Goal: Navigation & Orientation: Find specific page/section

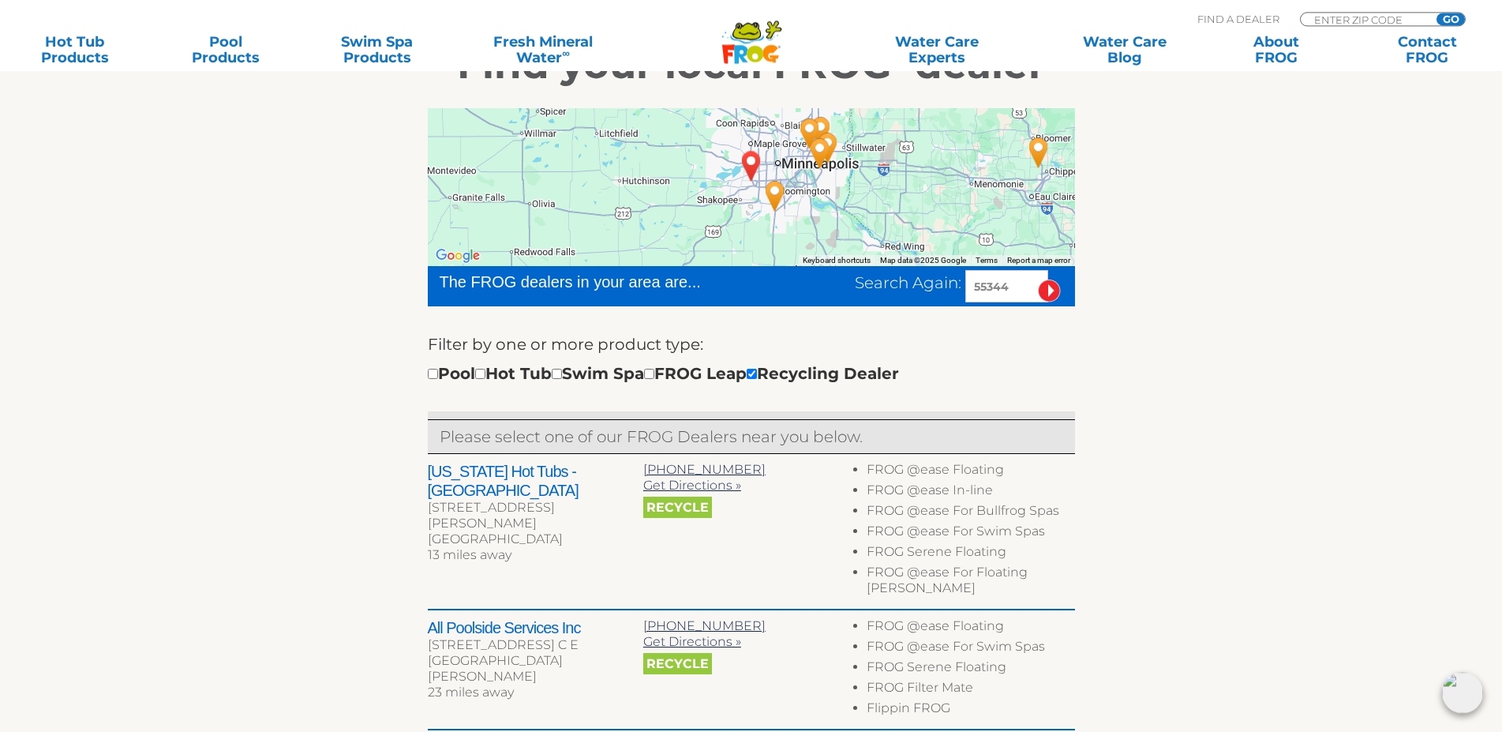
scroll to position [318, 0]
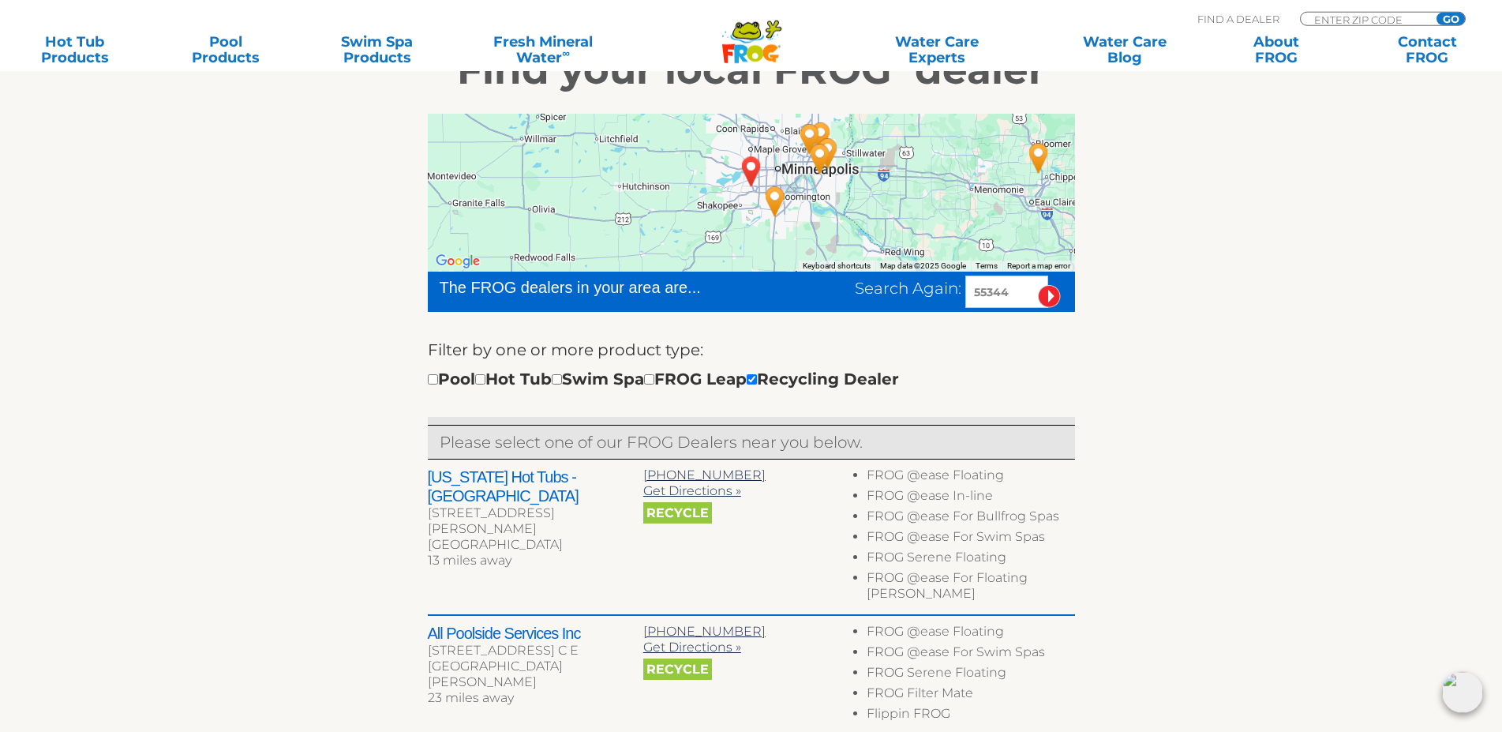
click at [976, 288] on input "55344" at bounding box center [1006, 292] width 83 height 32
type input "75128"
click at [1055, 297] on input "image" at bounding box center [1049, 296] width 23 height 23
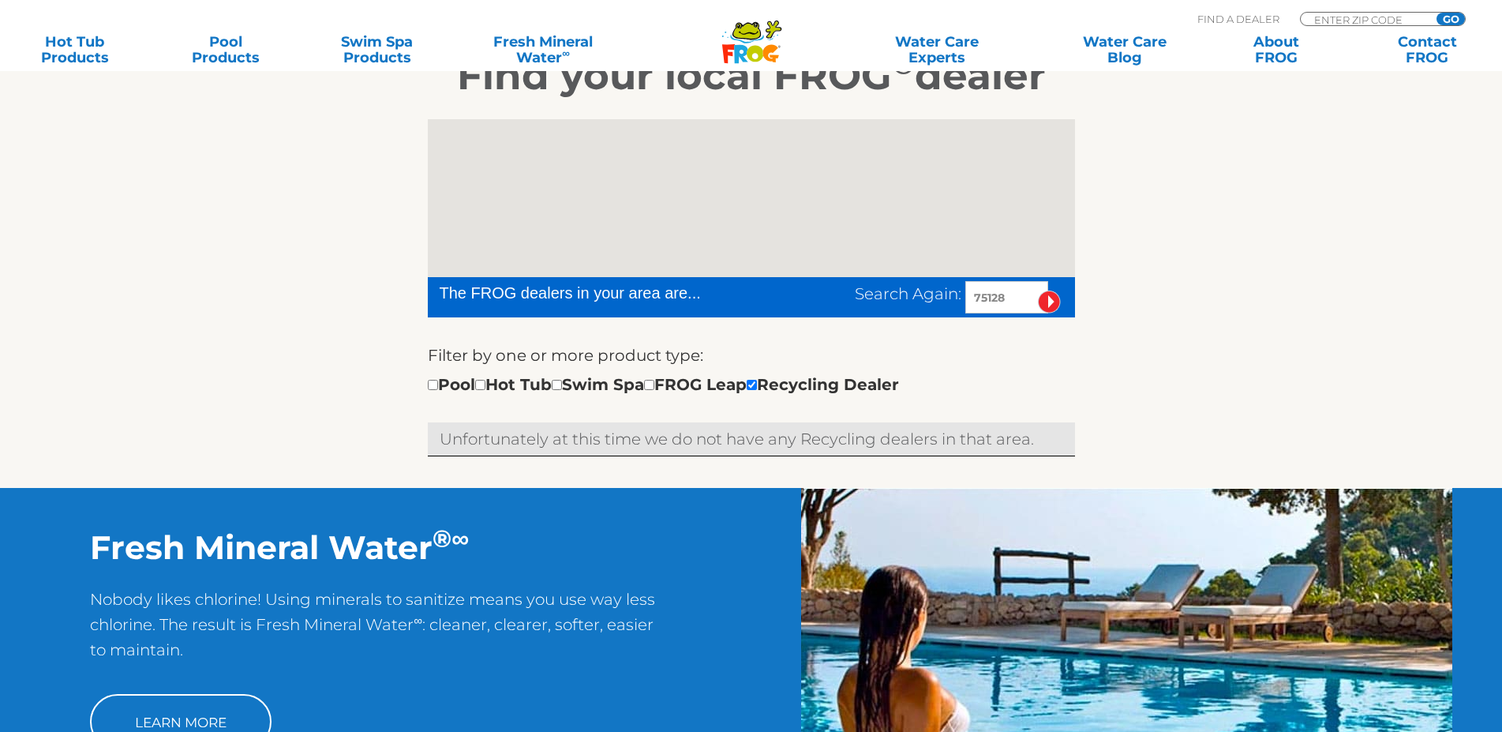
scroll to position [432, 0]
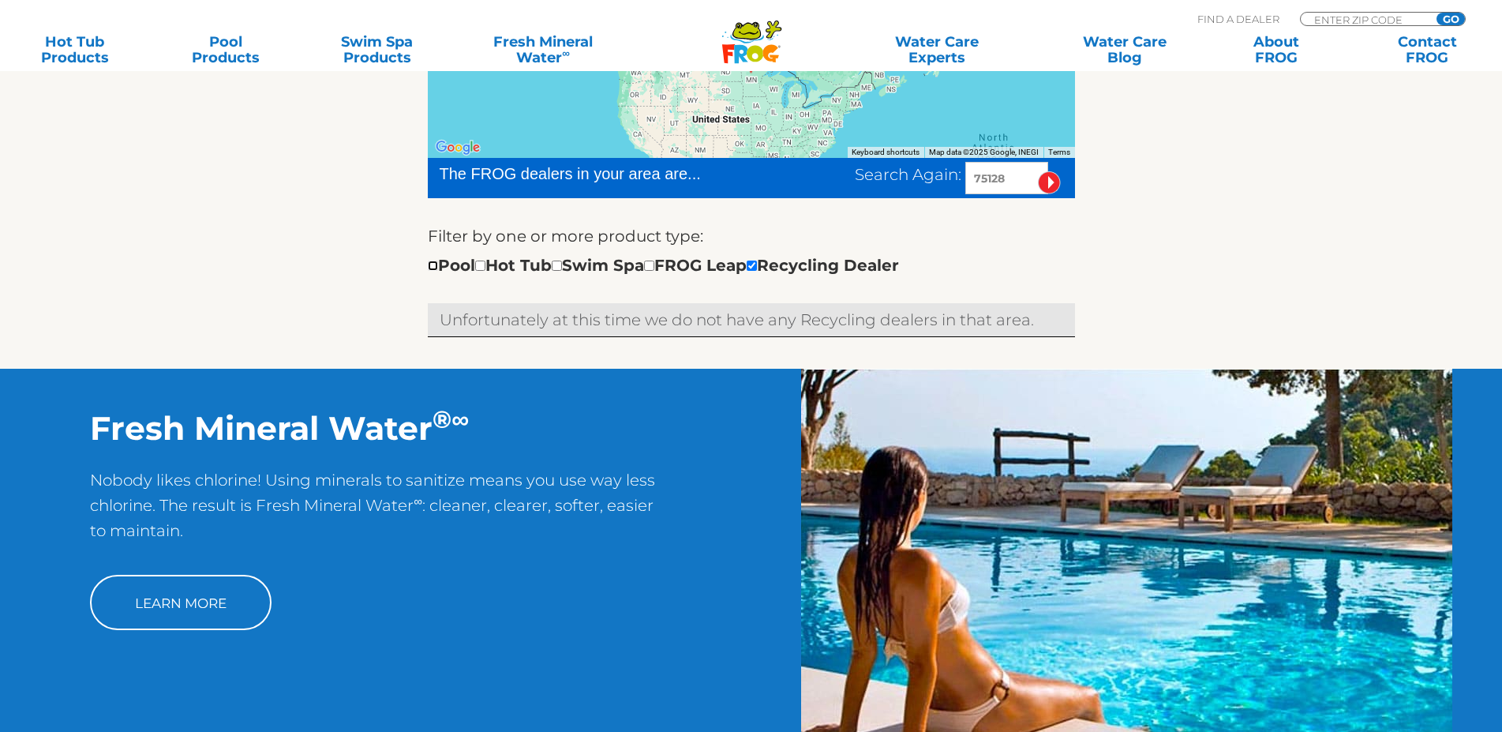
click at [429, 269] on input "checkbox" at bounding box center [433, 266] width 10 height 10
checkbox input "true"
click at [486, 265] on input "checkbox" at bounding box center [480, 266] width 10 height 10
checkbox input "true"
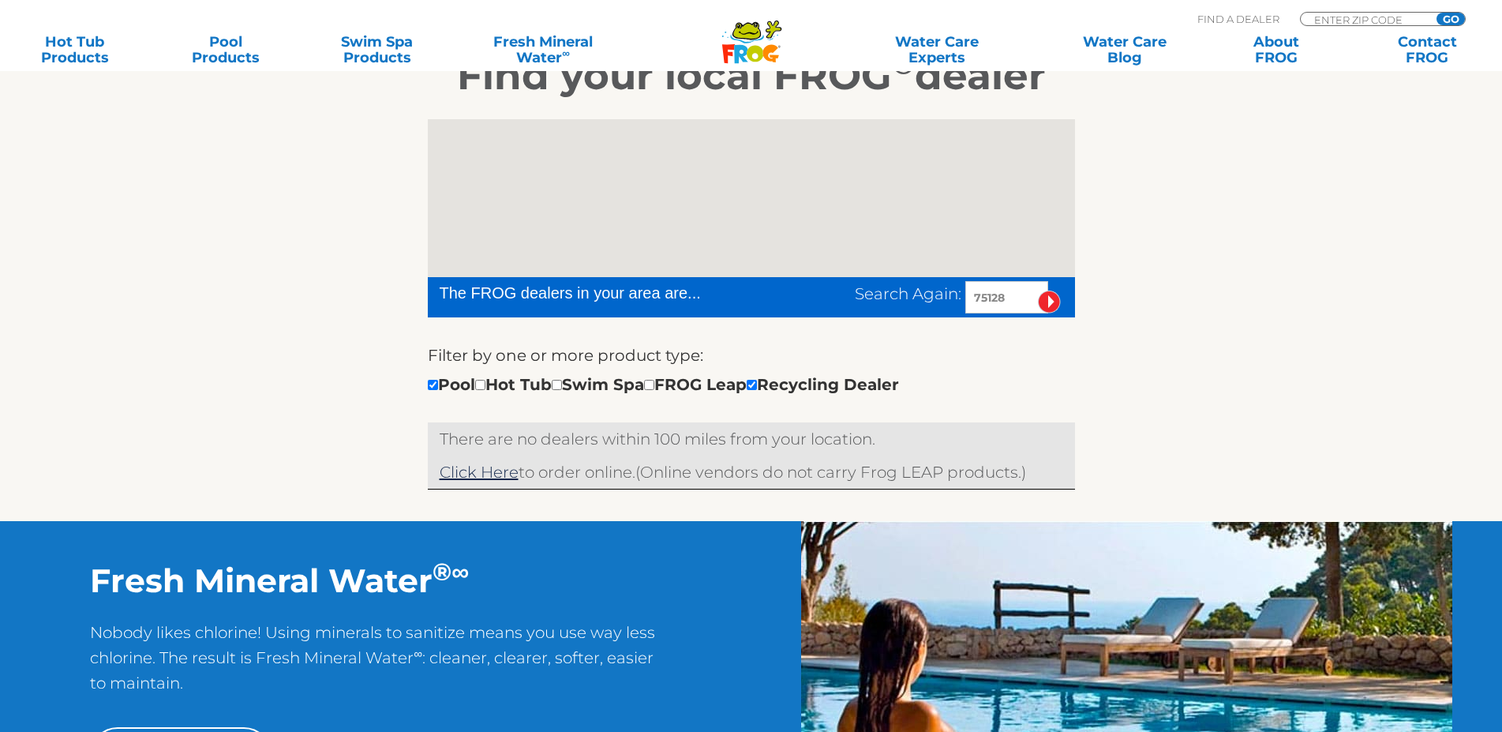
scroll to position [432, 0]
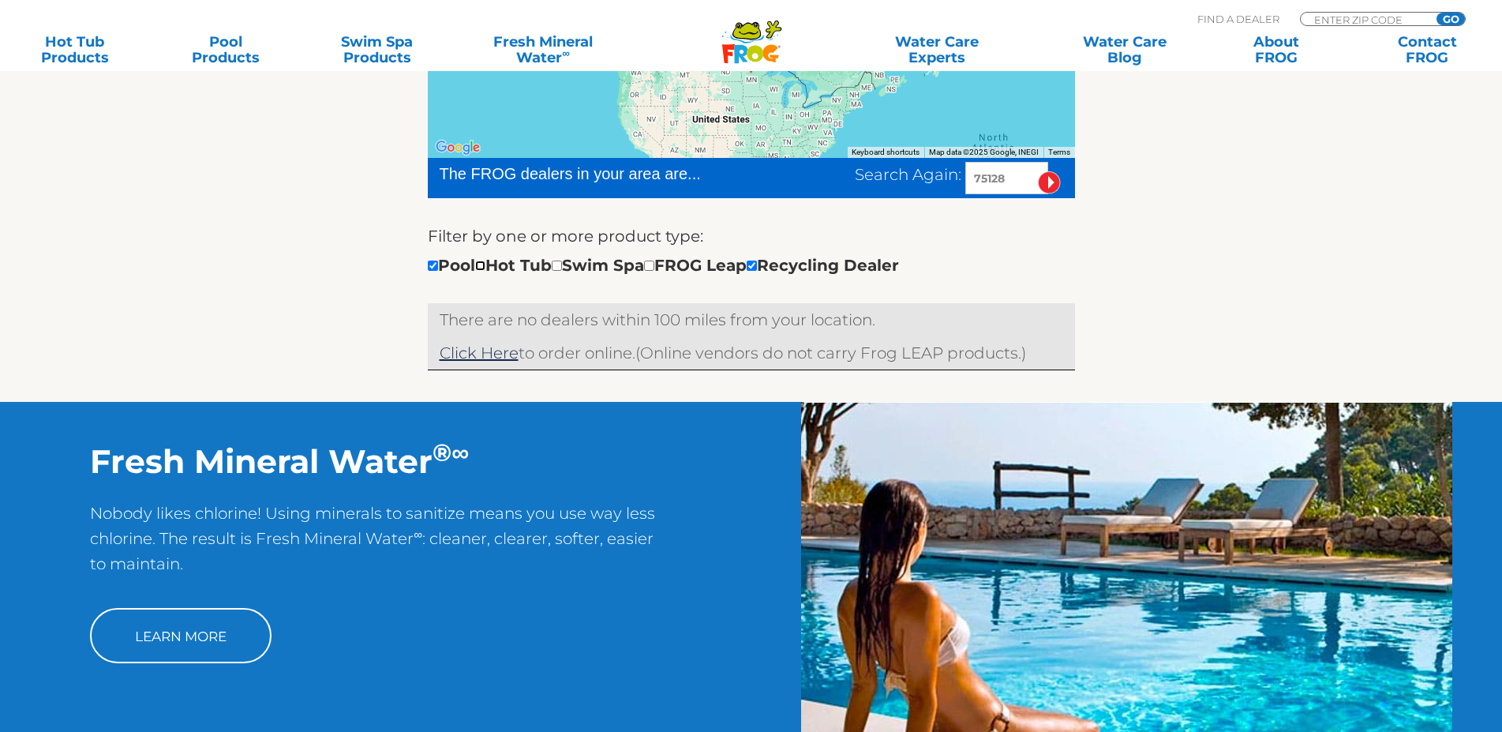
click at [486, 267] on input "checkbox" at bounding box center [480, 266] width 10 height 10
checkbox input "true"
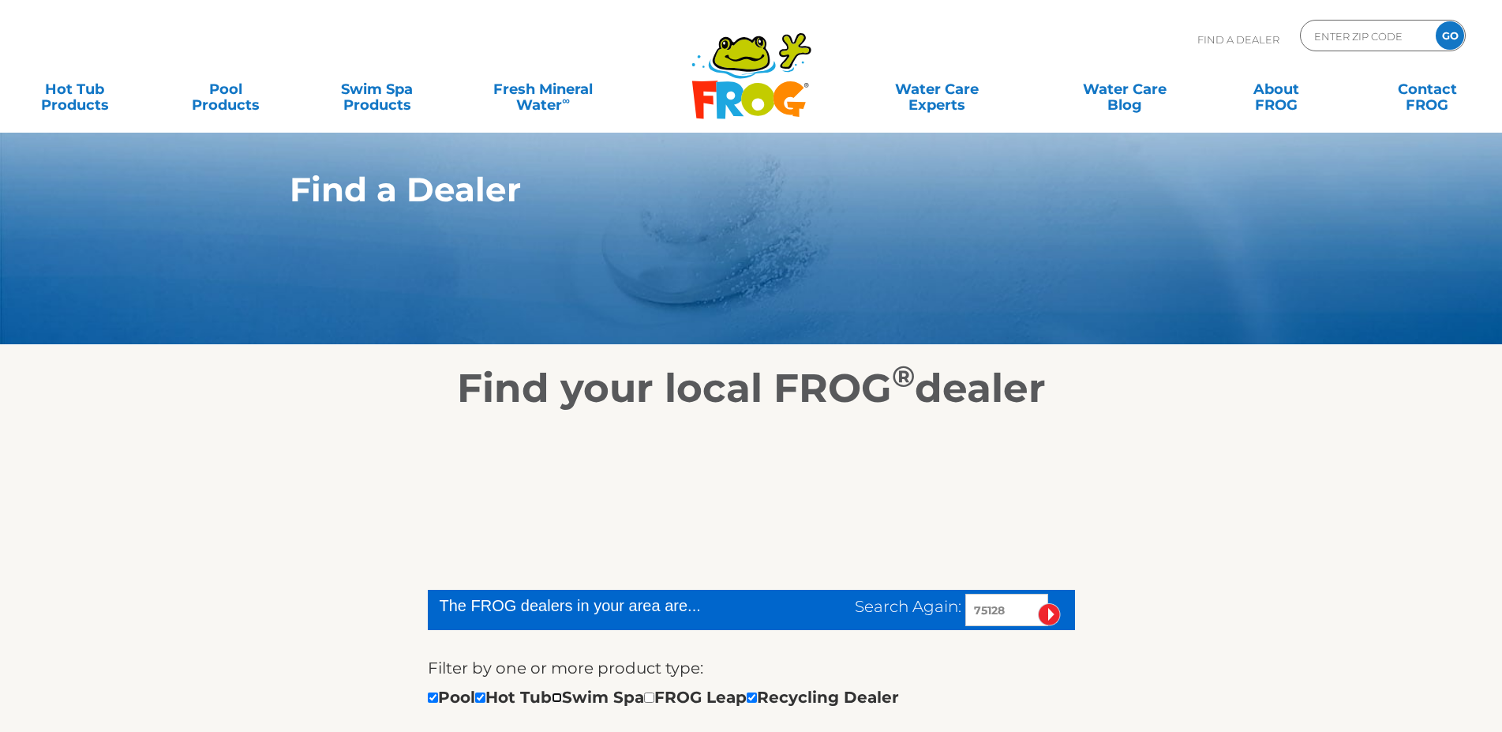
click at [562, 692] on input "checkbox" at bounding box center [557, 697] width 10 height 10
checkbox input "true"
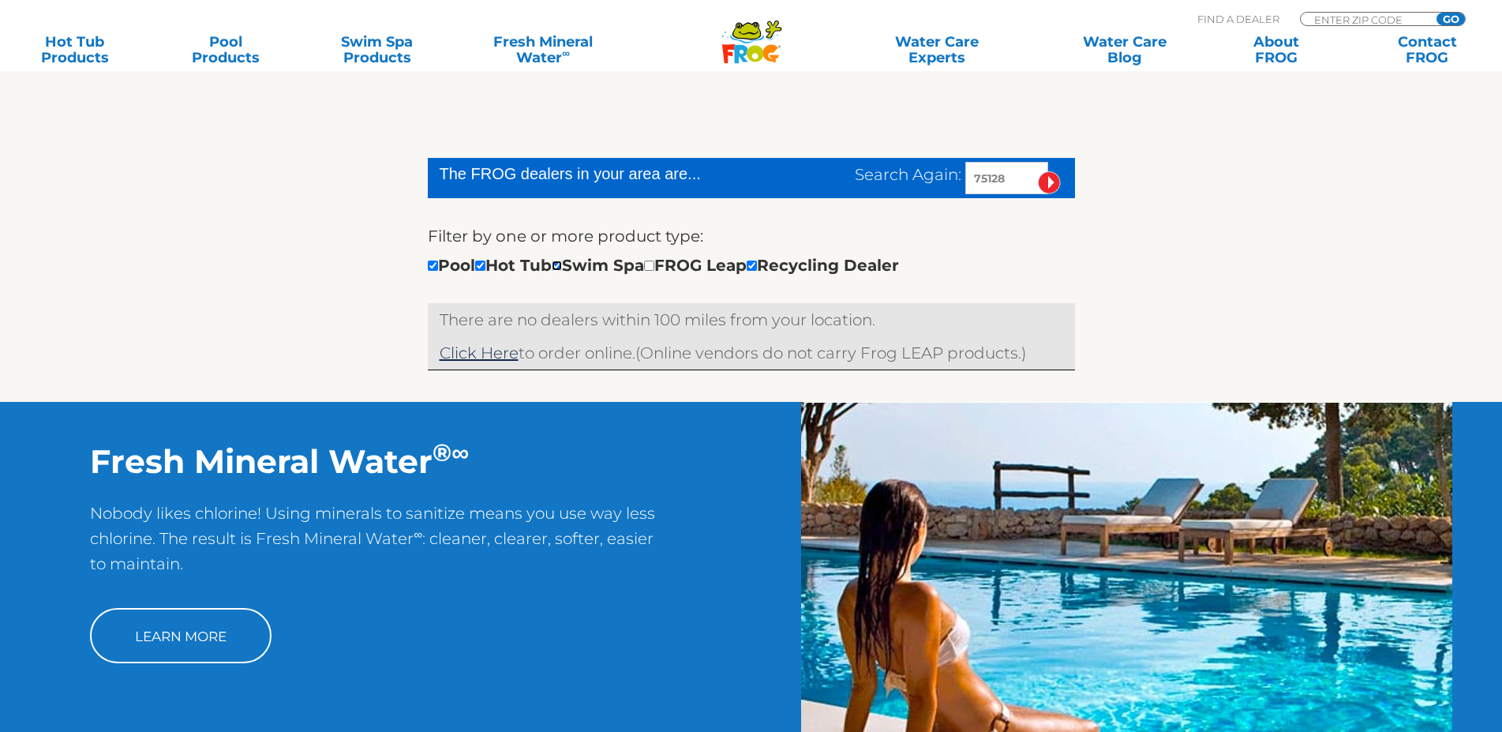
scroll to position [432, 0]
click at [654, 265] on input "checkbox" at bounding box center [649, 266] width 10 height 10
checkbox input "true"
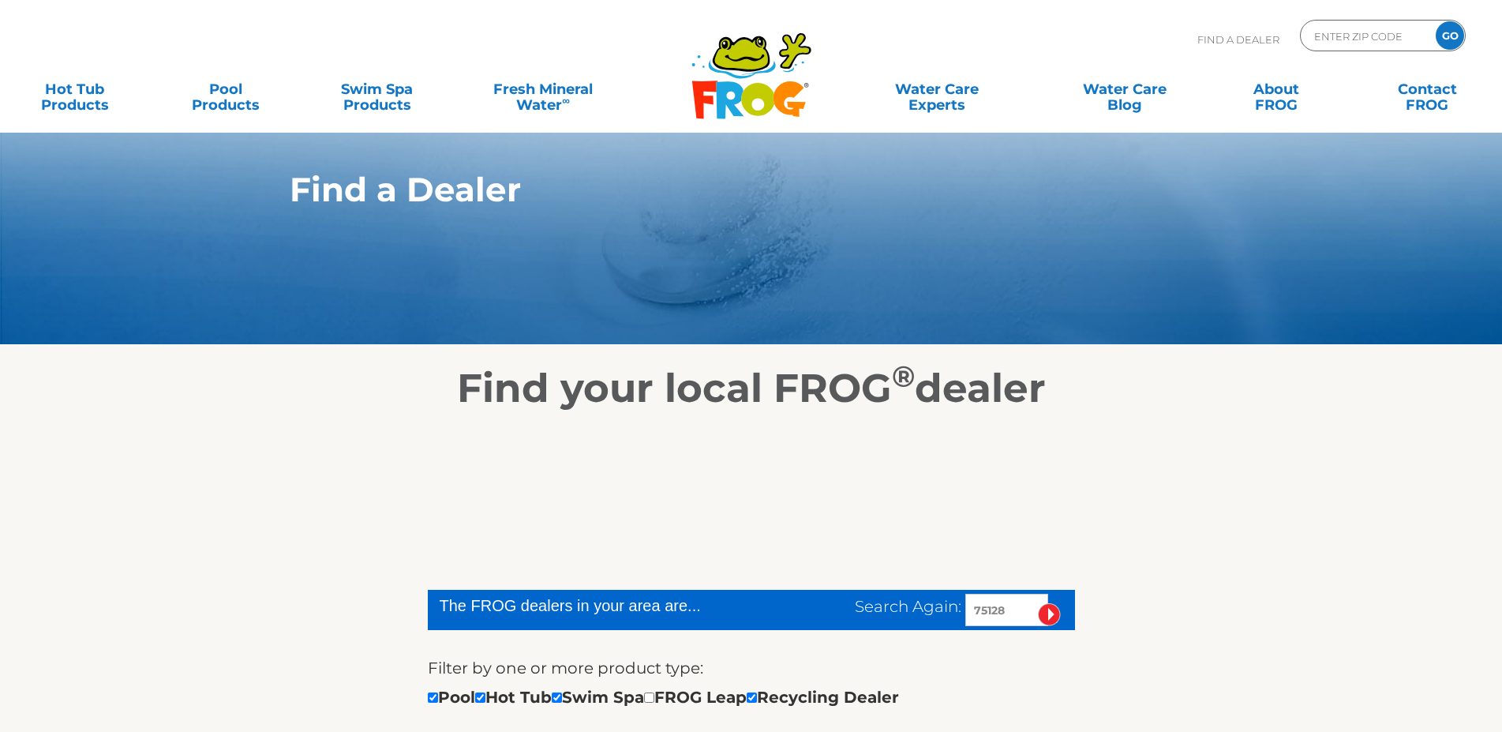
scroll to position [313, 0]
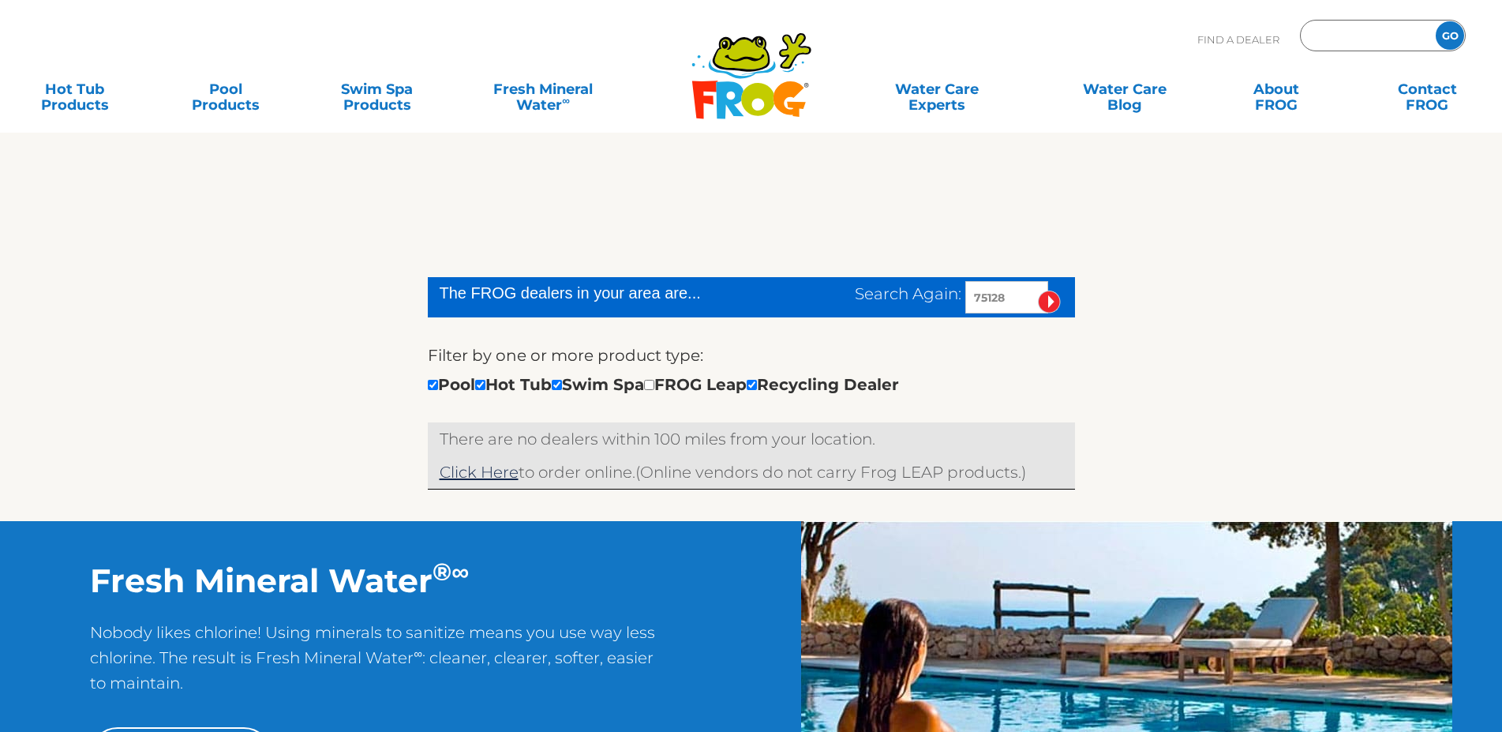
click at [1374, 28] on input "Zip Code Form" at bounding box center [1366, 35] width 107 height 23
type input "75218"
click at [1441, 31] on input "GO" at bounding box center [1450, 35] width 28 height 28
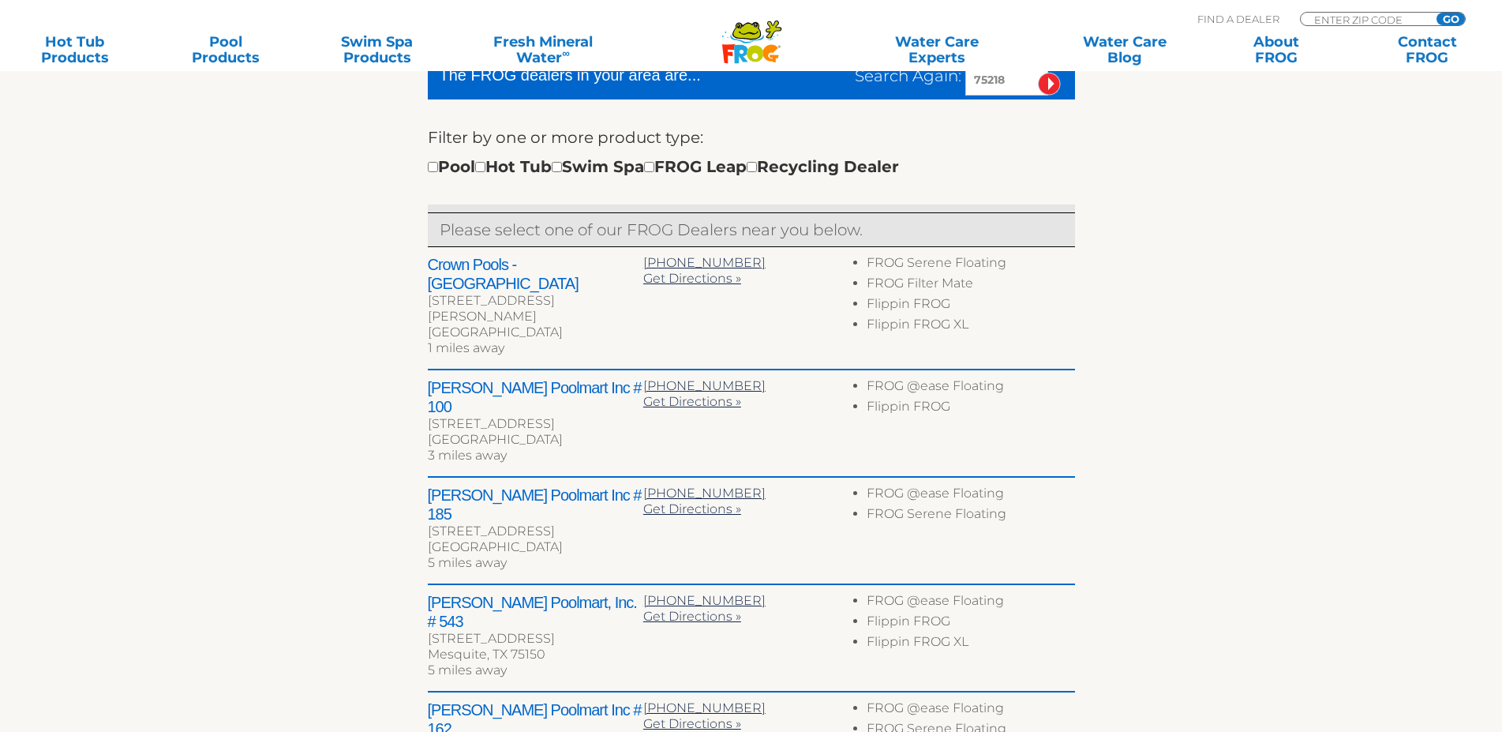
scroll to position [417, 0]
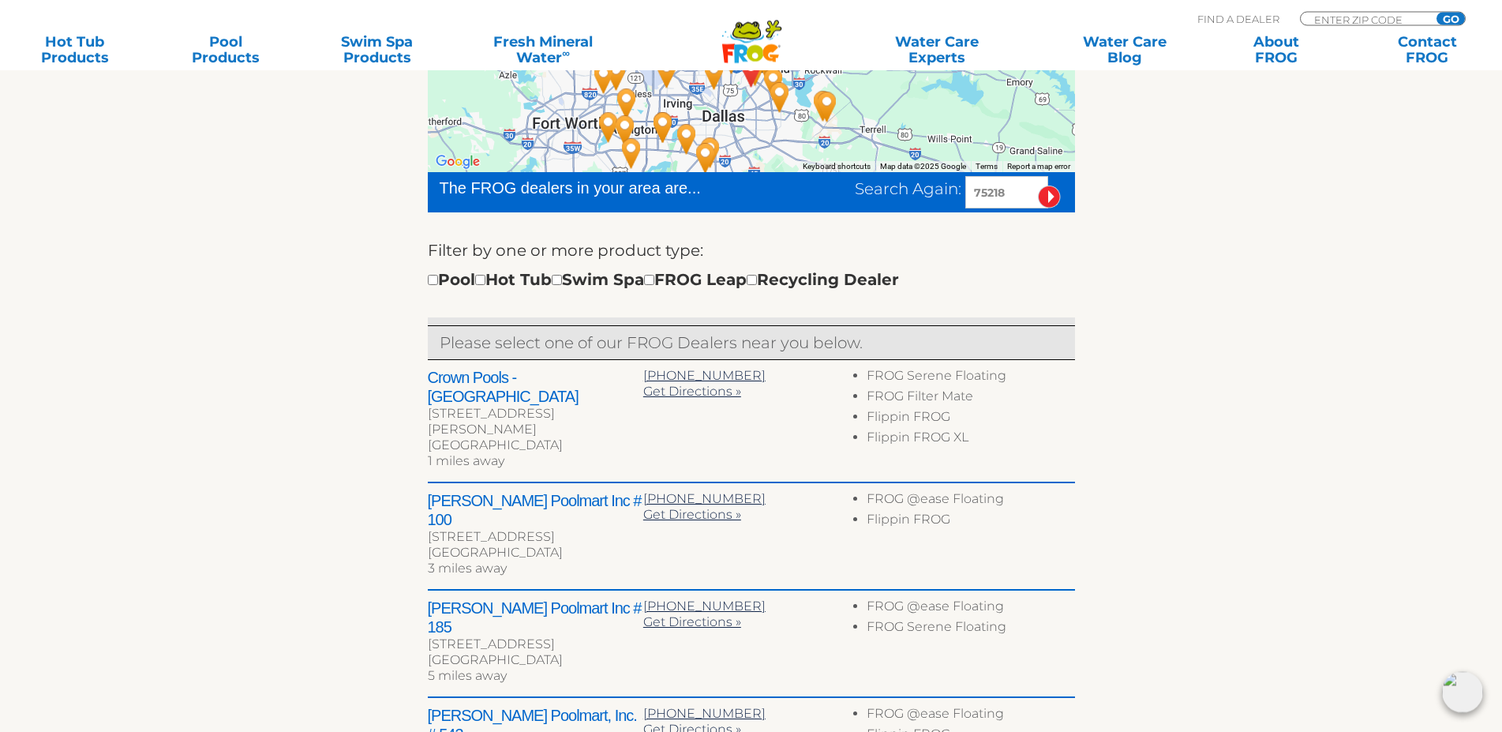
click at [547, 373] on h2 "Crown Pools - Dallas" at bounding box center [536, 388] width 216 height 38
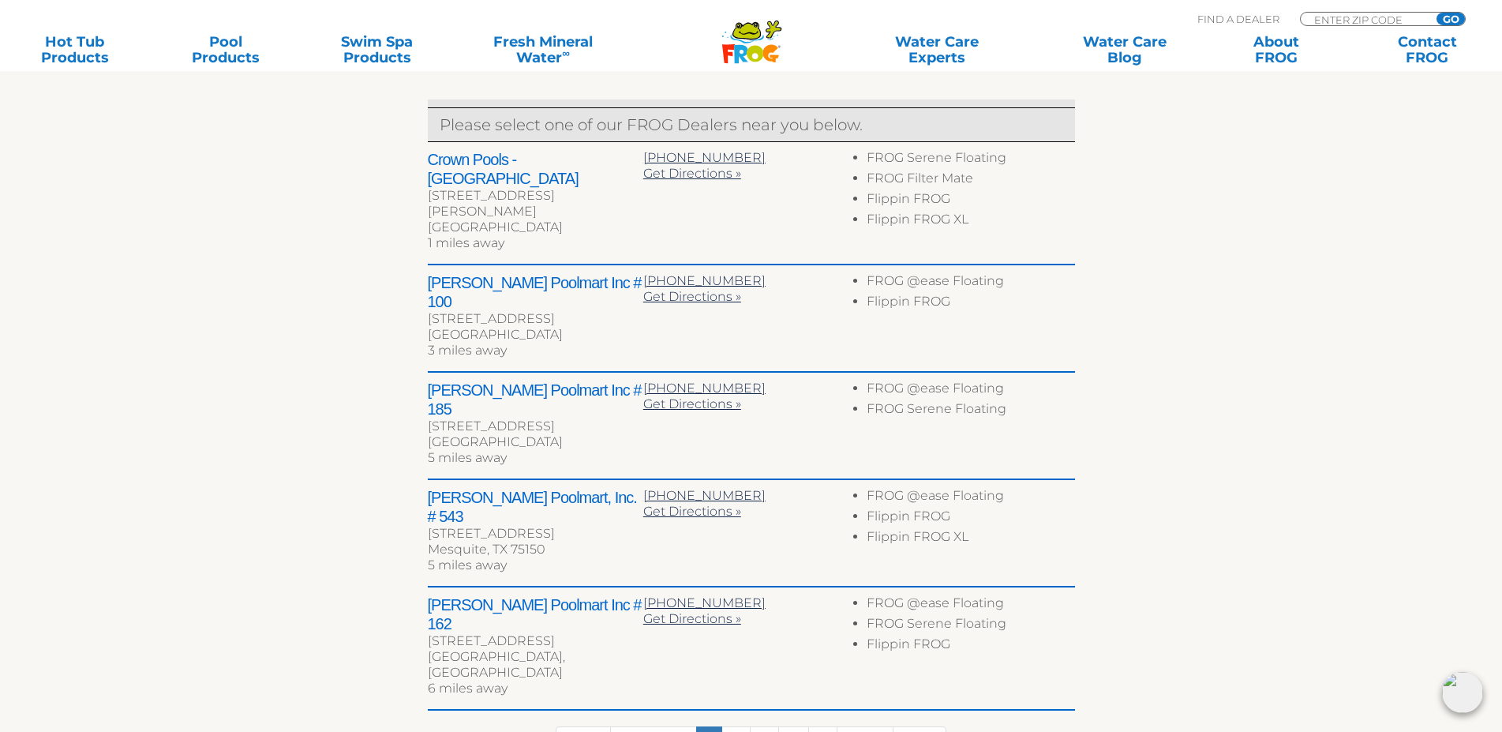
scroll to position [636, 0]
click at [728, 725] on link "2" at bounding box center [736, 742] width 29 height 34
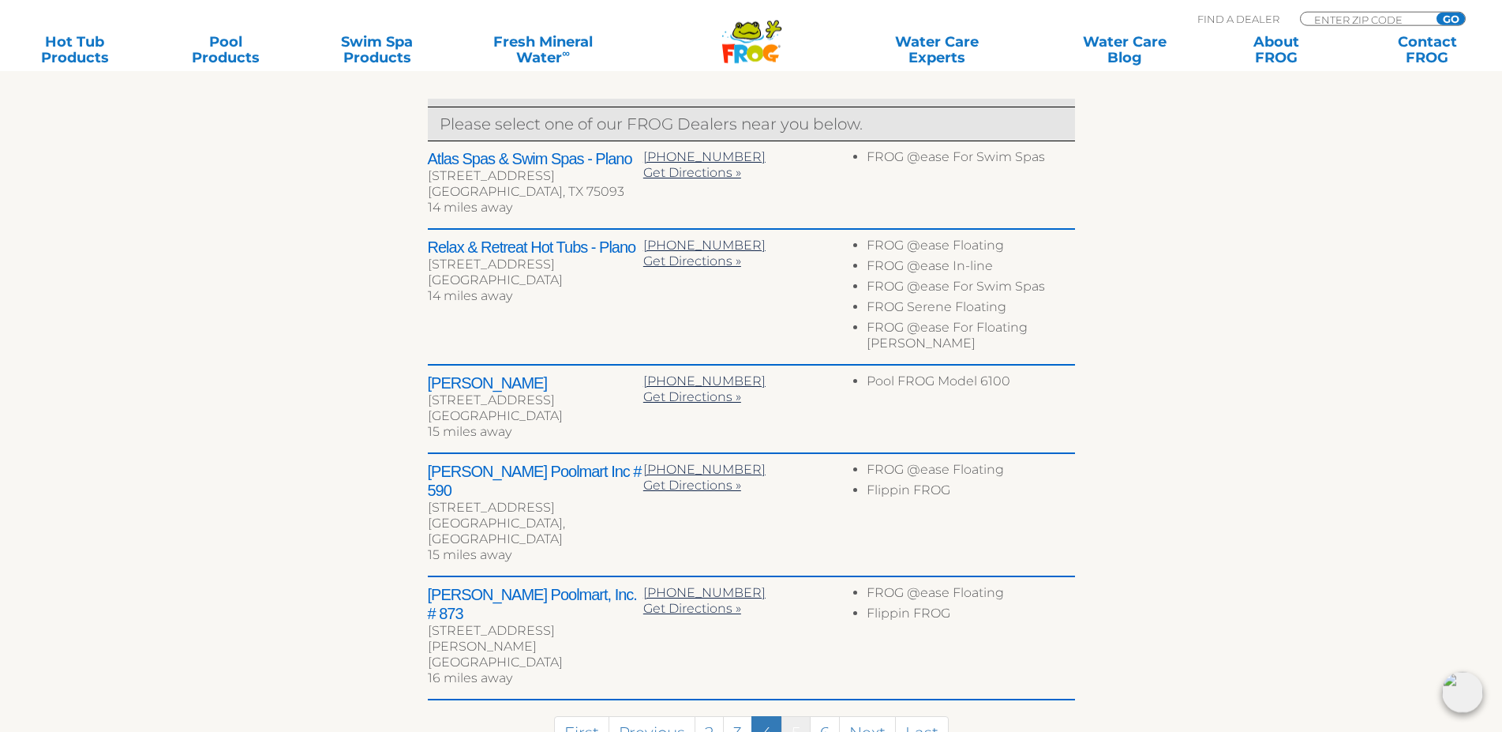
click at [797, 716] on link "5" at bounding box center [796, 733] width 29 height 34
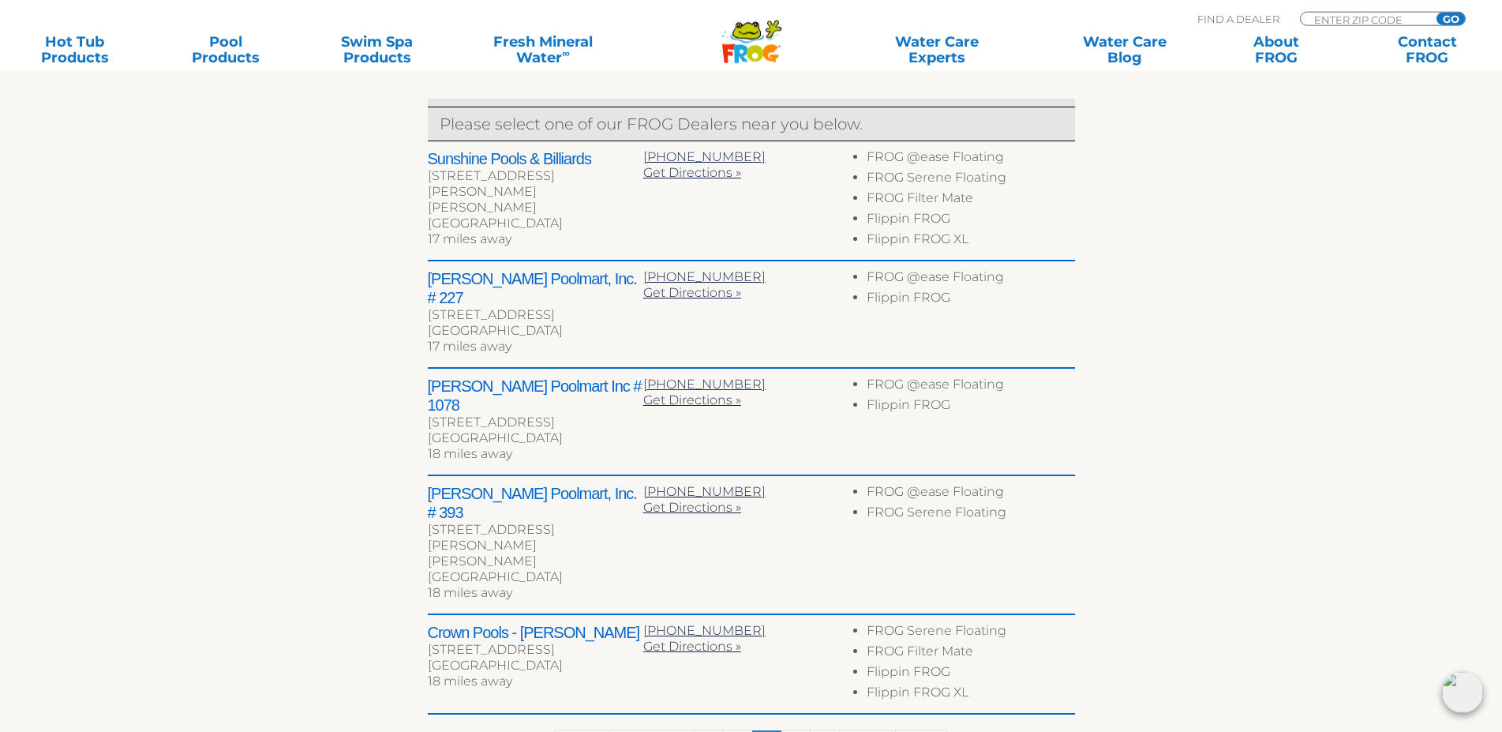
click at [561, 281] on h2 "Leslie's Poolmart, Inc. # 227" at bounding box center [536, 288] width 216 height 38
